Goal: Transaction & Acquisition: Purchase product/service

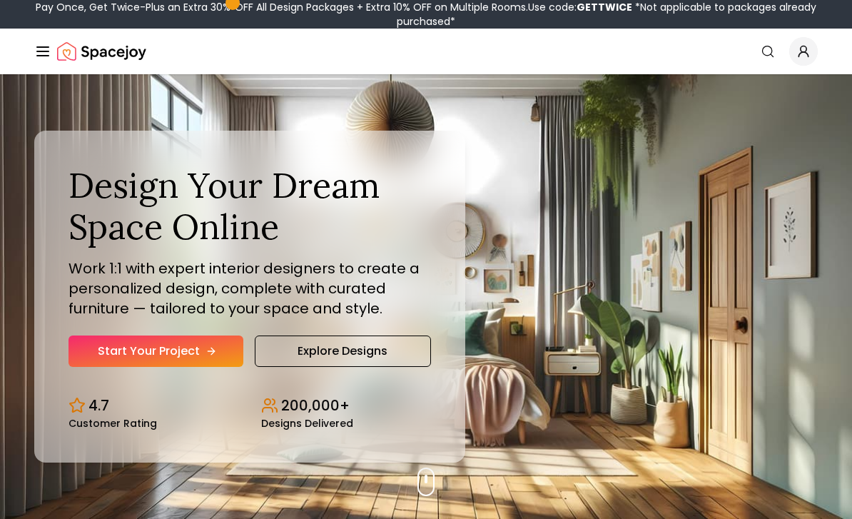
click at [206, 357] on icon "Hero section" at bounding box center [211, 350] width 11 height 11
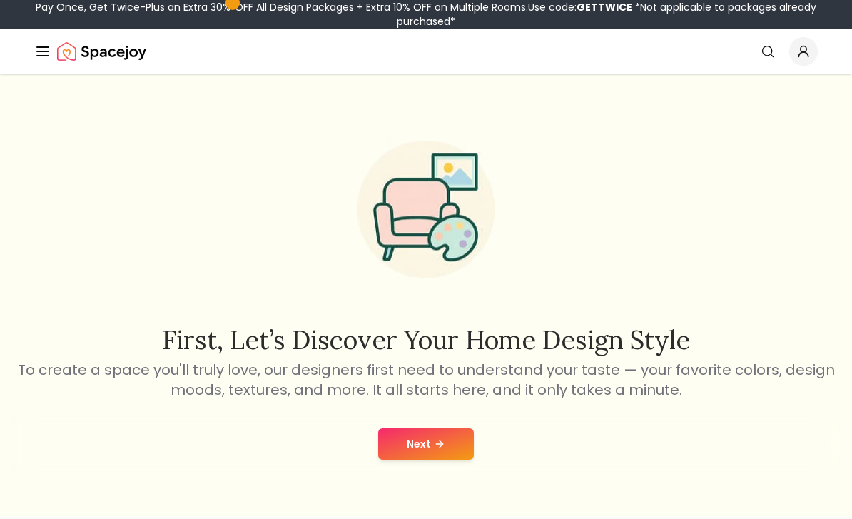
click at [418, 448] on button "Next" at bounding box center [426, 443] width 96 height 31
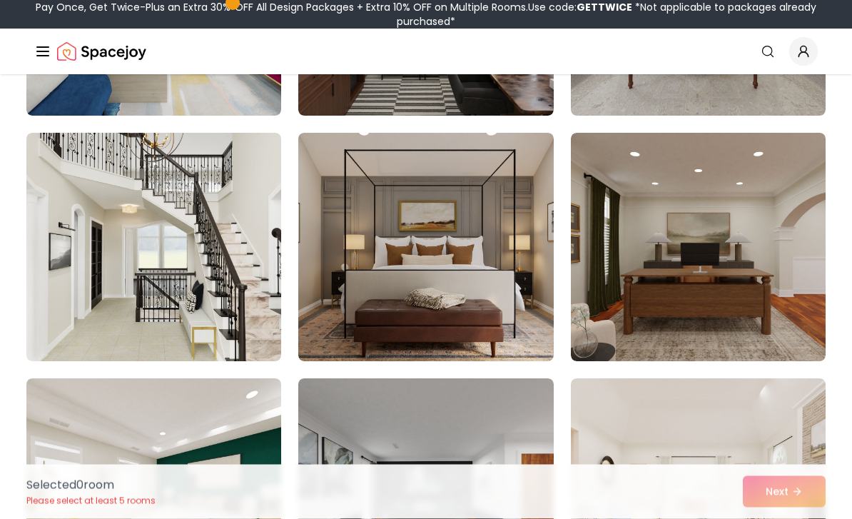
scroll to position [2516, 0]
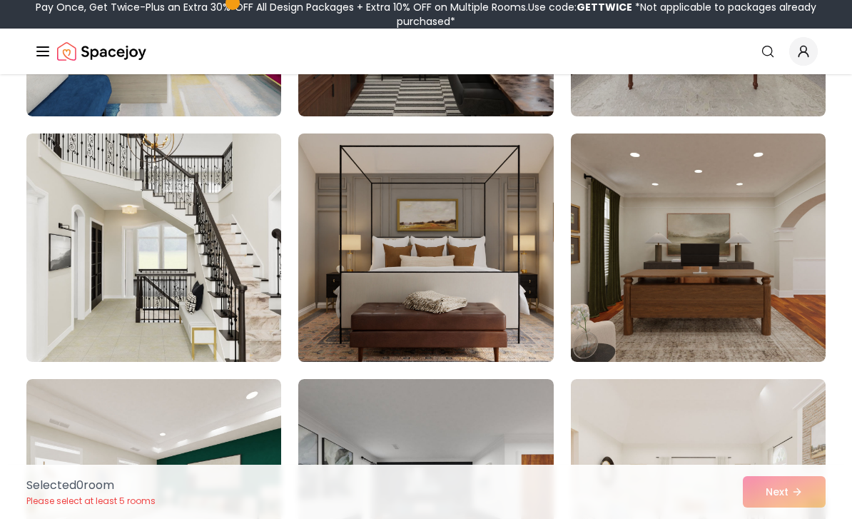
click at [437, 313] on img at bounding box center [426, 248] width 268 height 240
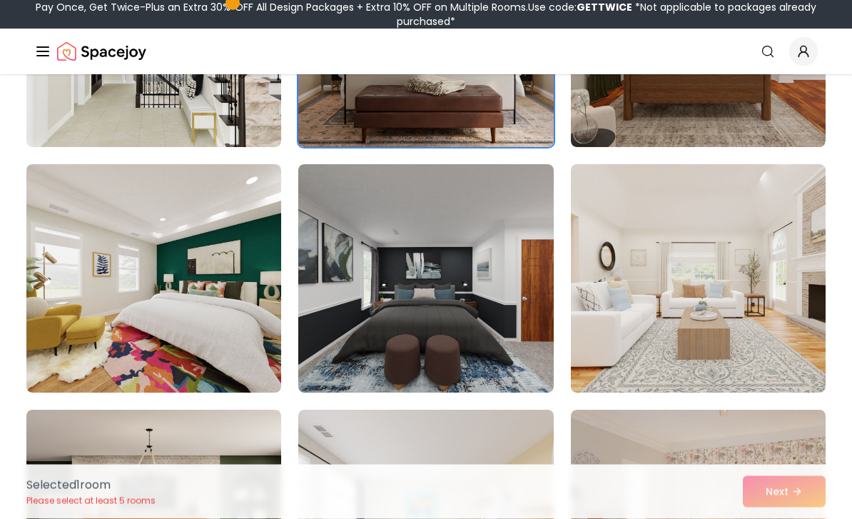
scroll to position [2728, 0]
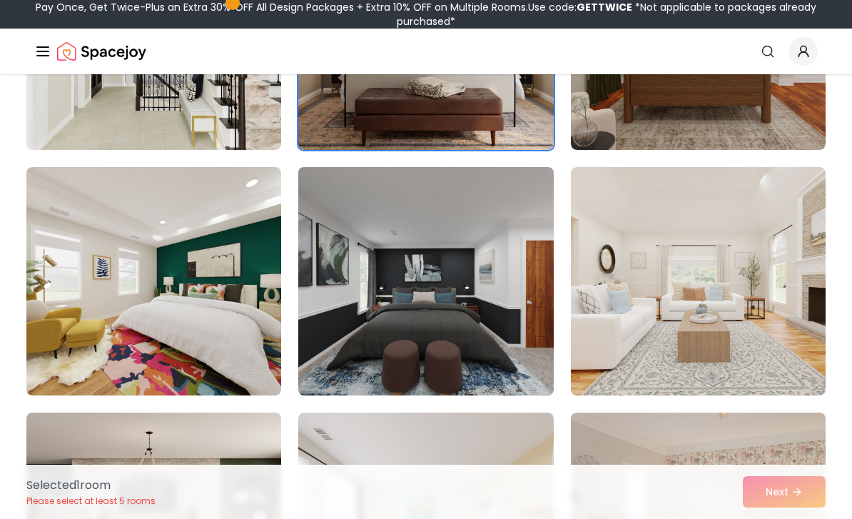
click at [407, 358] on img at bounding box center [426, 281] width 268 height 240
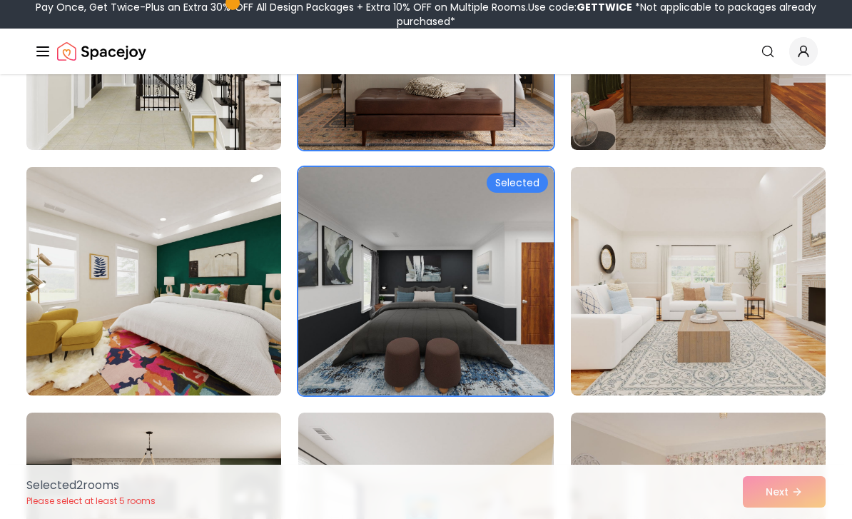
click at [113, 333] on img at bounding box center [154, 281] width 268 height 240
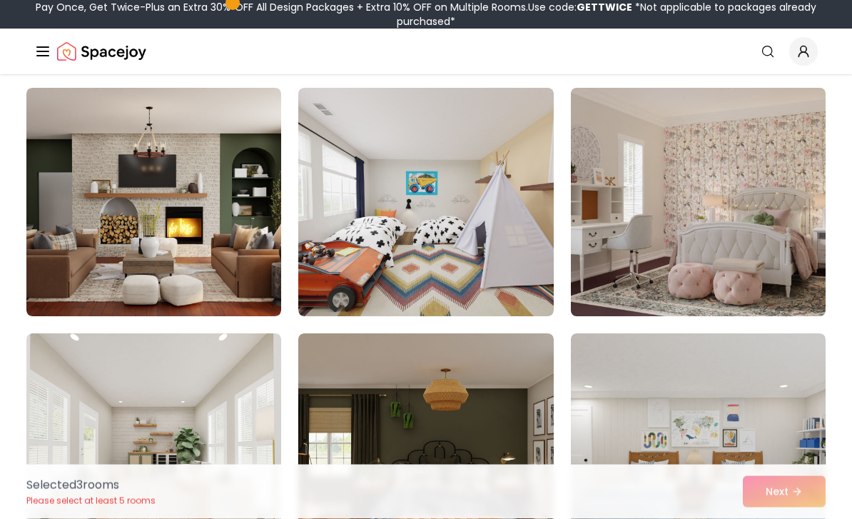
click at [712, 288] on img at bounding box center [698, 203] width 268 height 240
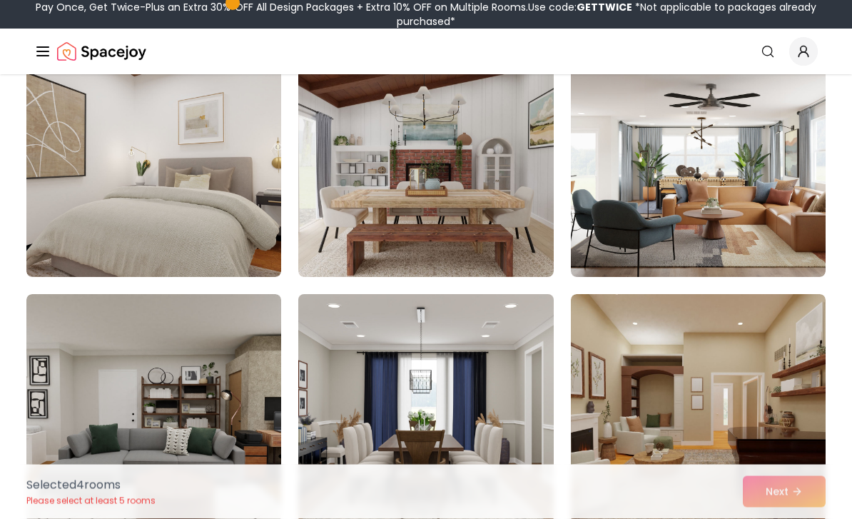
scroll to position [3828, 0]
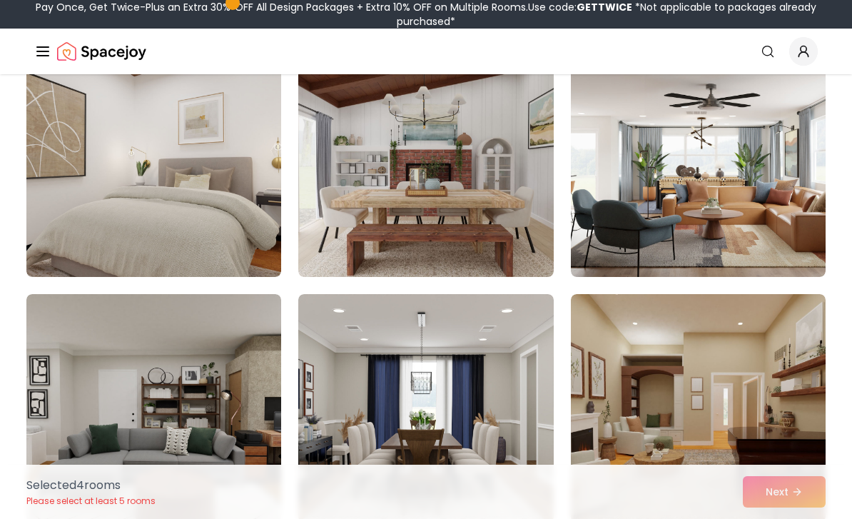
click at [771, 518] on div "Selected 4 room s Please select at least 5 rooms Next" at bounding box center [426, 492] width 822 height 54
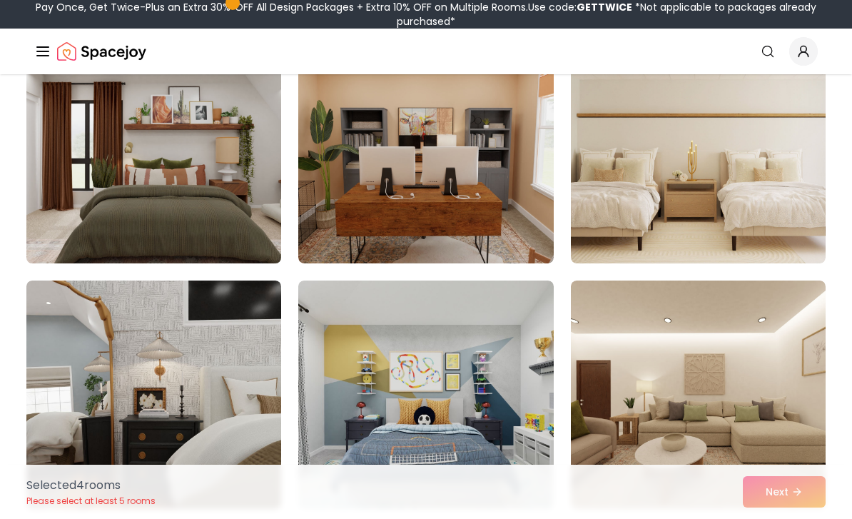
scroll to position [5808, 0]
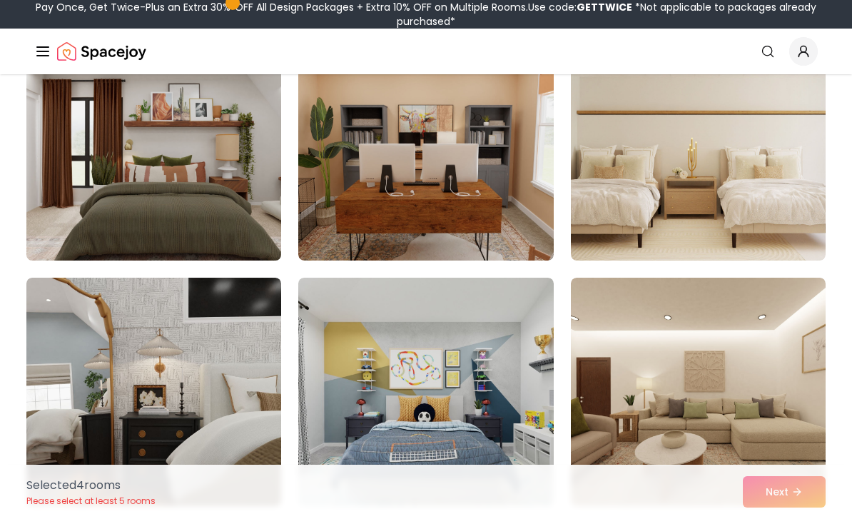
click at [153, 187] on img at bounding box center [154, 146] width 268 height 240
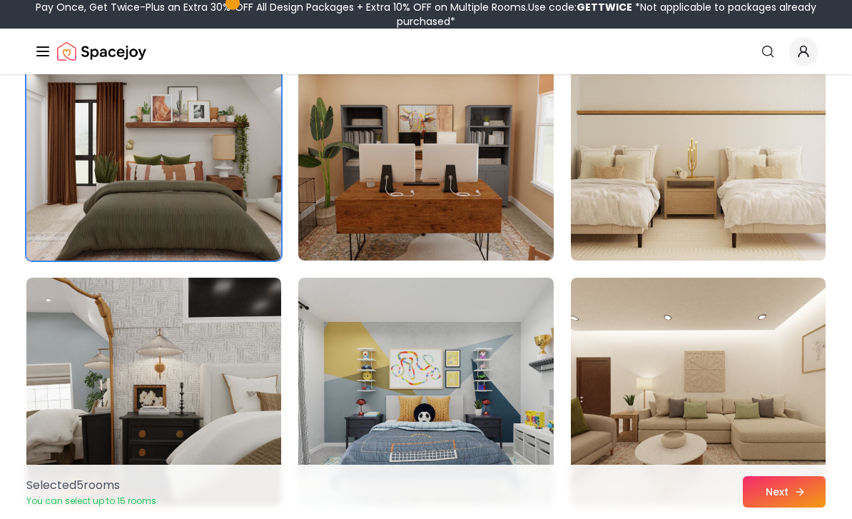
click at [806, 507] on button "Next" at bounding box center [784, 491] width 83 height 31
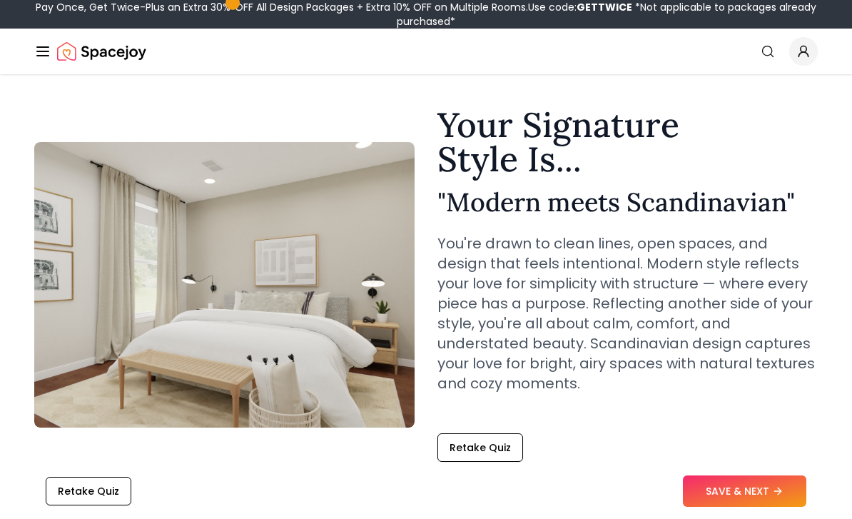
scroll to position [29, 0]
click at [742, 507] on button "SAVE & NEXT" at bounding box center [744, 491] width 123 height 31
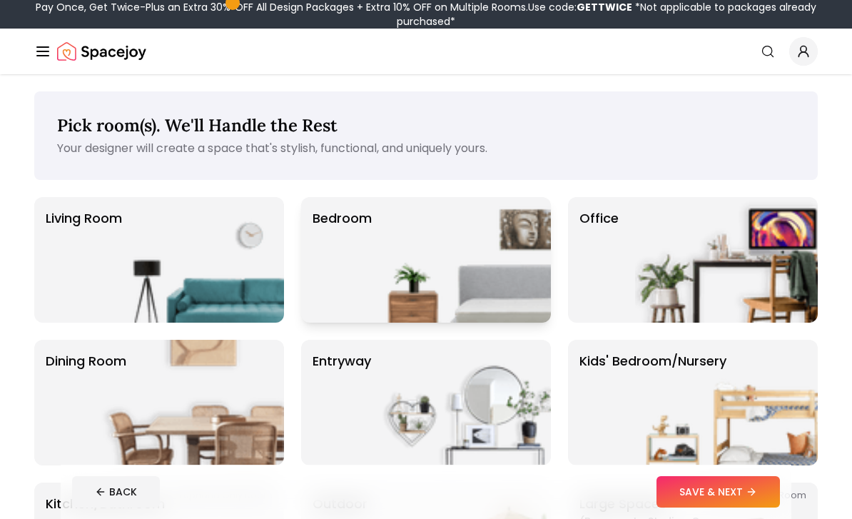
click at [494, 266] on img at bounding box center [459, 260] width 183 height 126
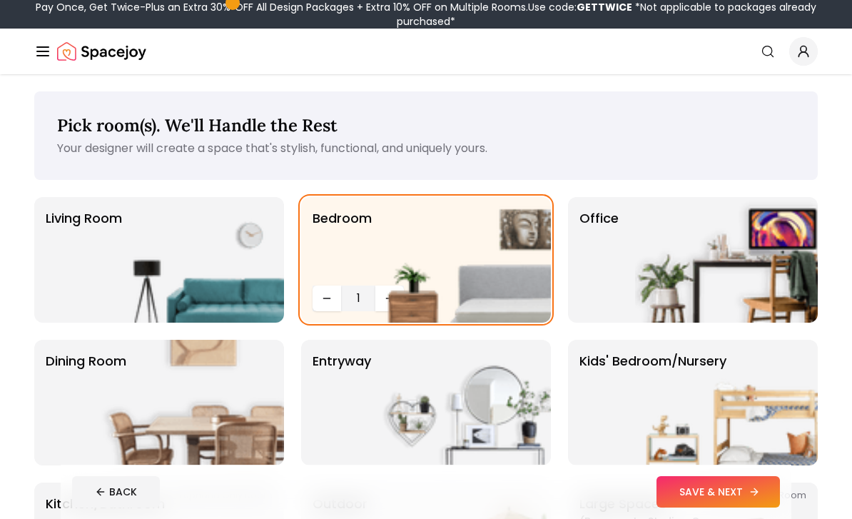
click at [734, 490] on button "SAVE & NEXT" at bounding box center [718, 491] width 123 height 31
